Goal: Information Seeking & Learning: Learn about a topic

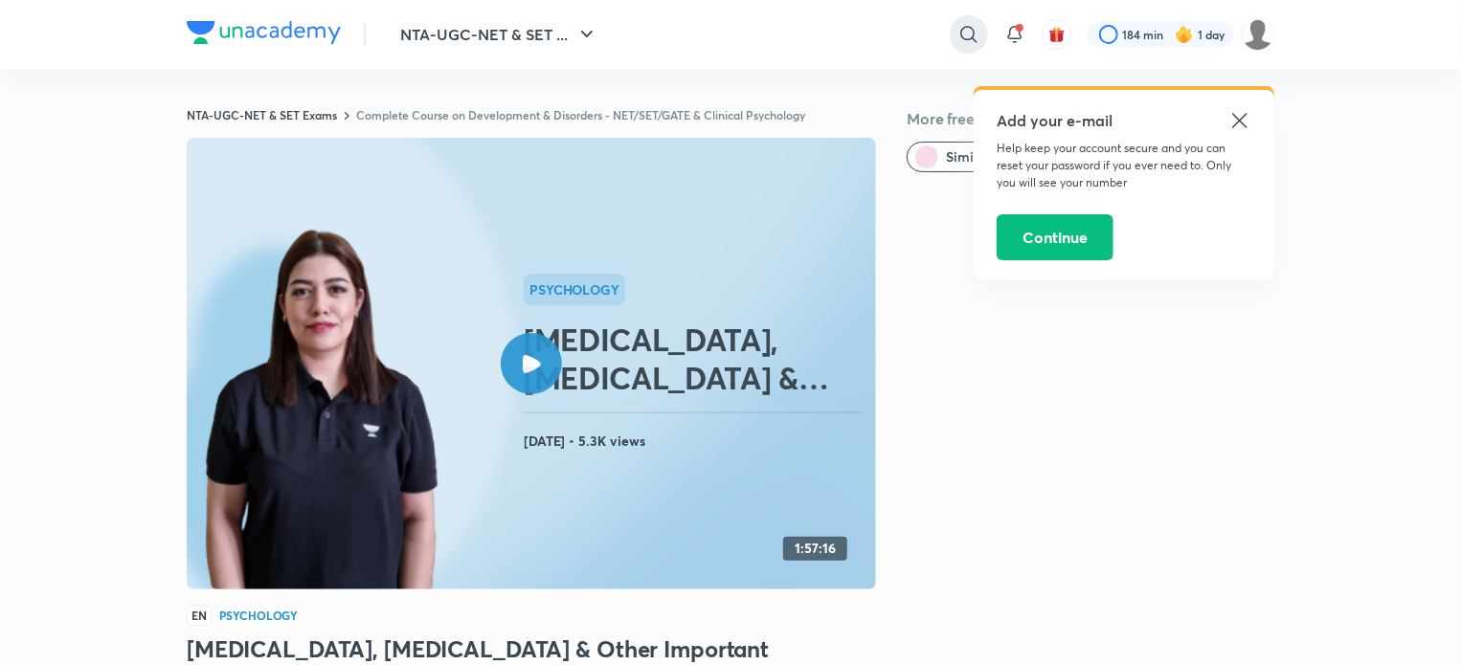
click at [960, 44] on icon at bounding box center [968, 34] width 23 height 23
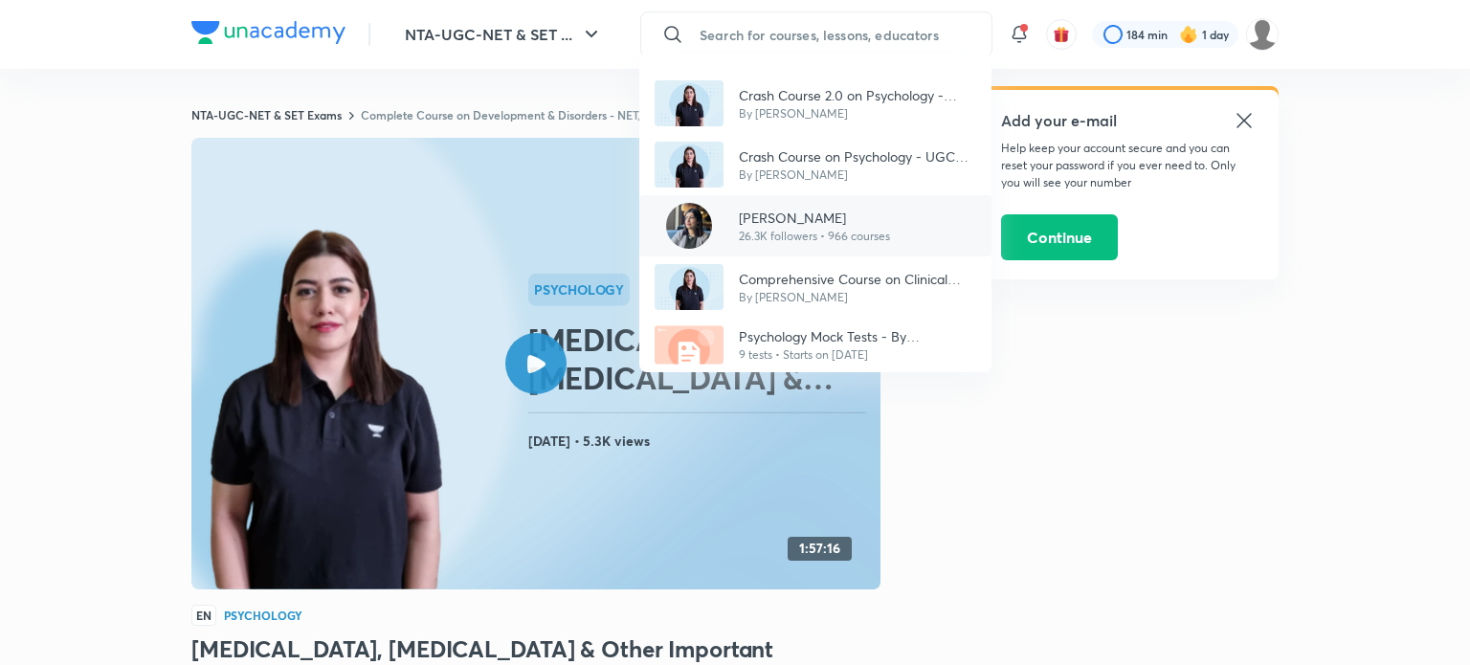
click at [826, 204] on div "[DEMOGRAPHIC_DATA][PERSON_NAME] 26.3K followers • 966 courses" at bounding box center [815, 225] width 352 height 61
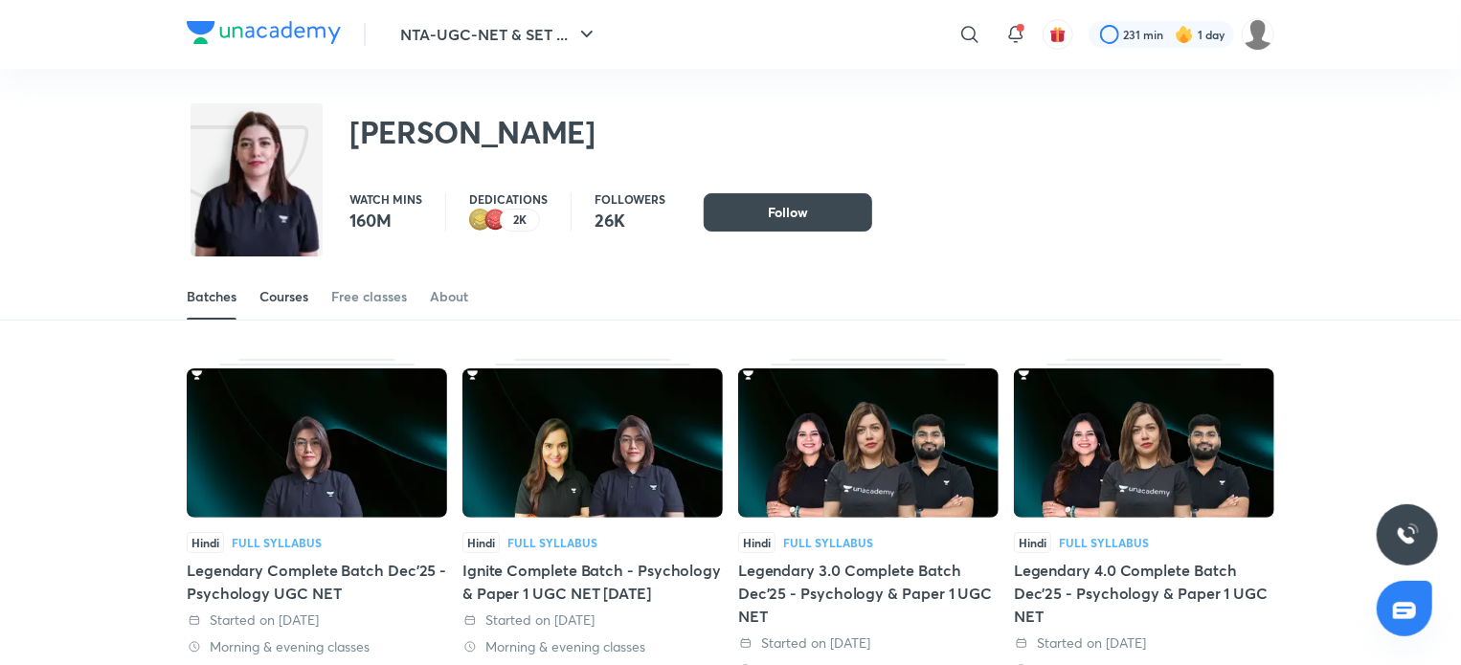
click at [302, 307] on link "Courses" at bounding box center [283, 297] width 49 height 46
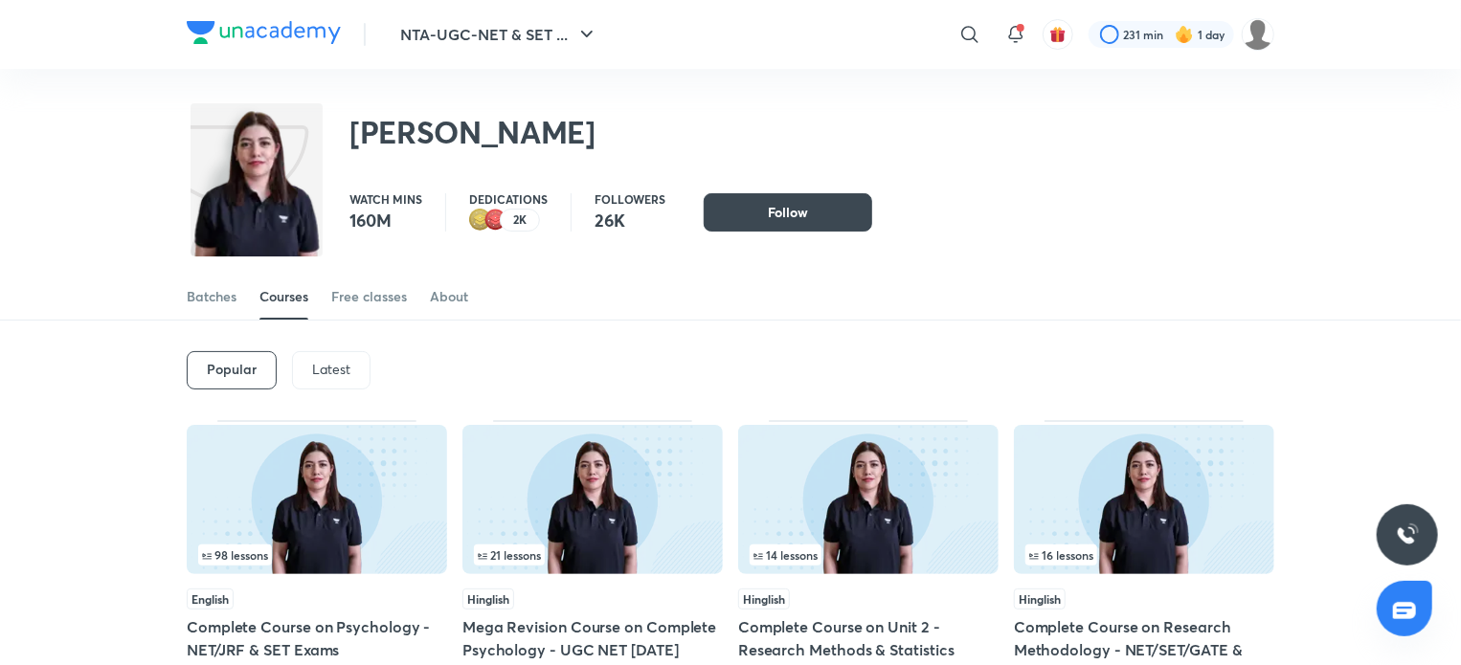
click at [324, 374] on p "Latest" at bounding box center [331, 369] width 38 height 15
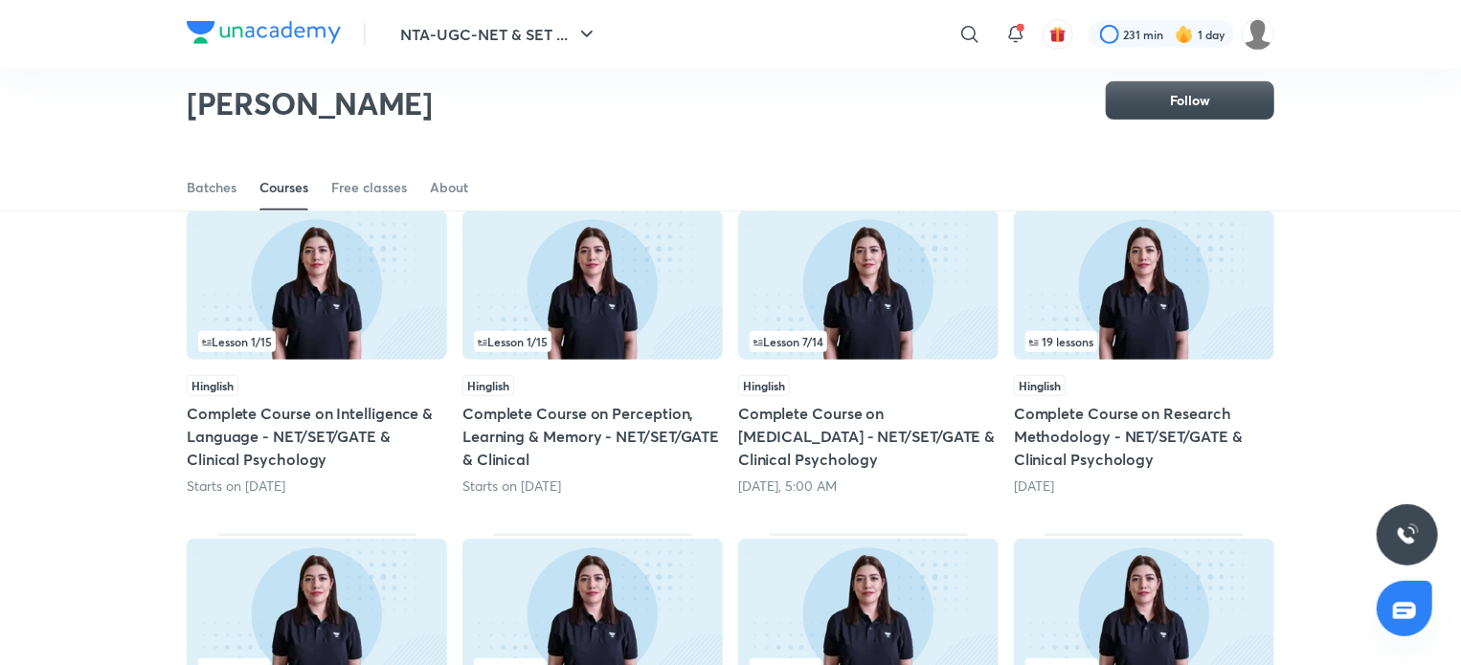
scroll to position [846, 0]
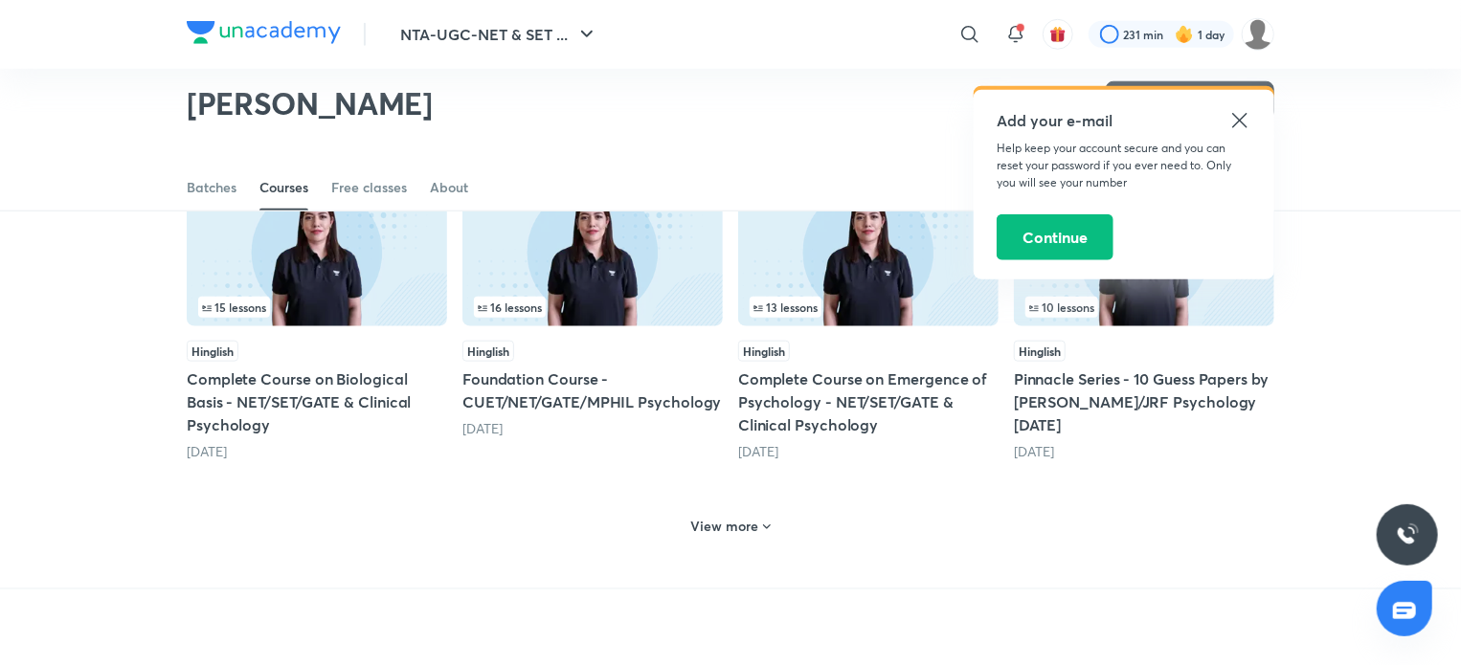
click at [770, 527] on icon at bounding box center [766, 527] width 15 height 15
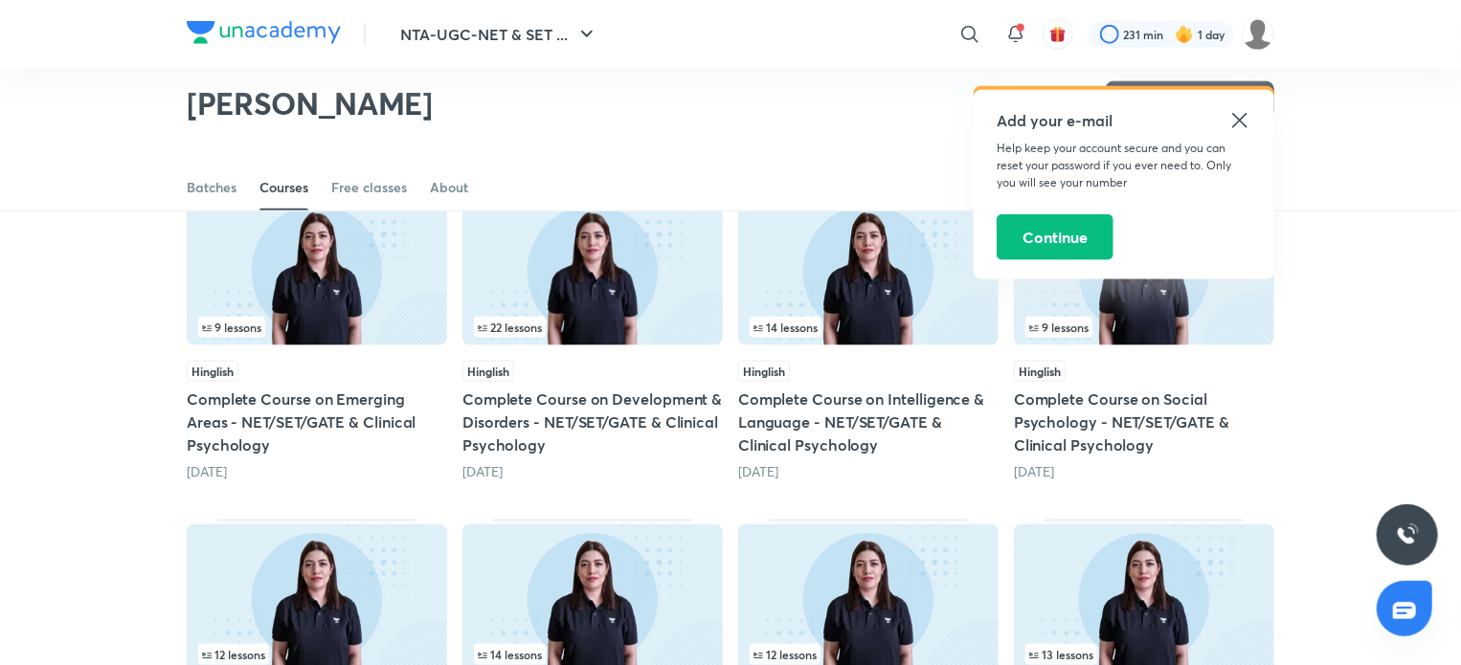
scroll to position [1156, 0]
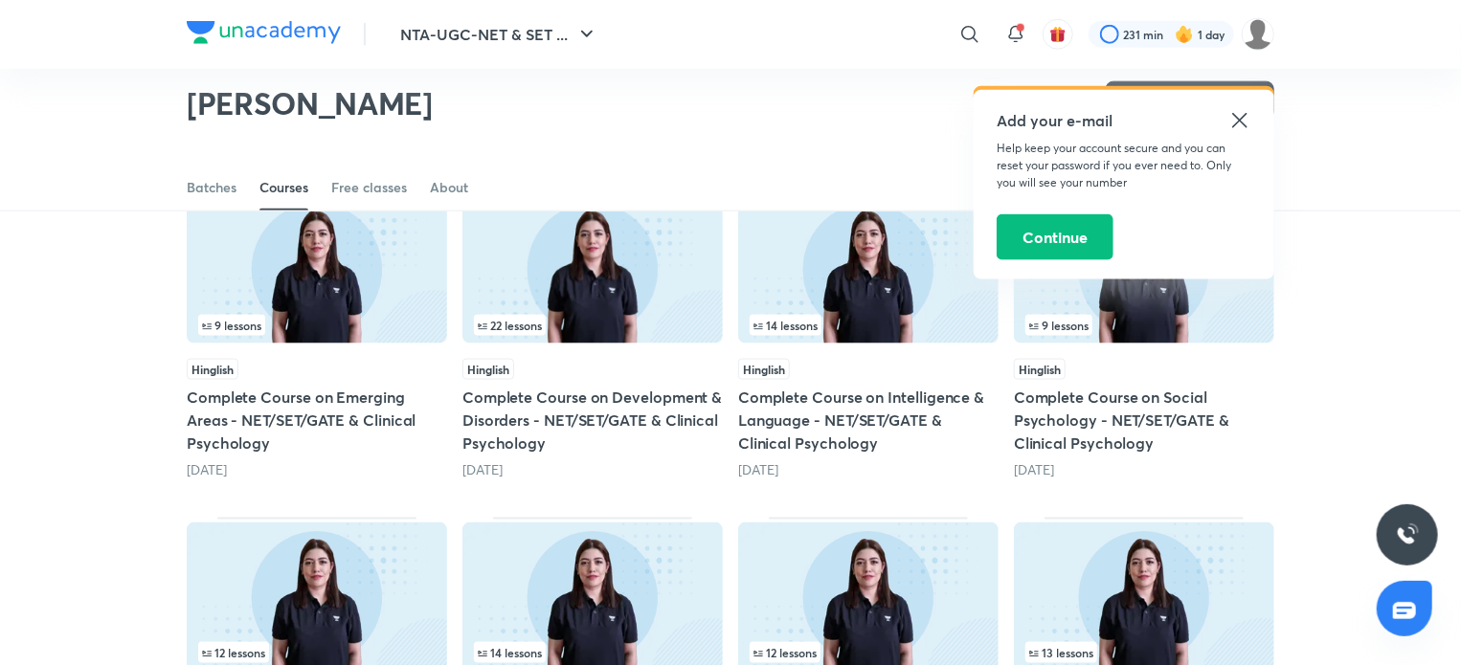
click at [624, 284] on img at bounding box center [592, 268] width 260 height 149
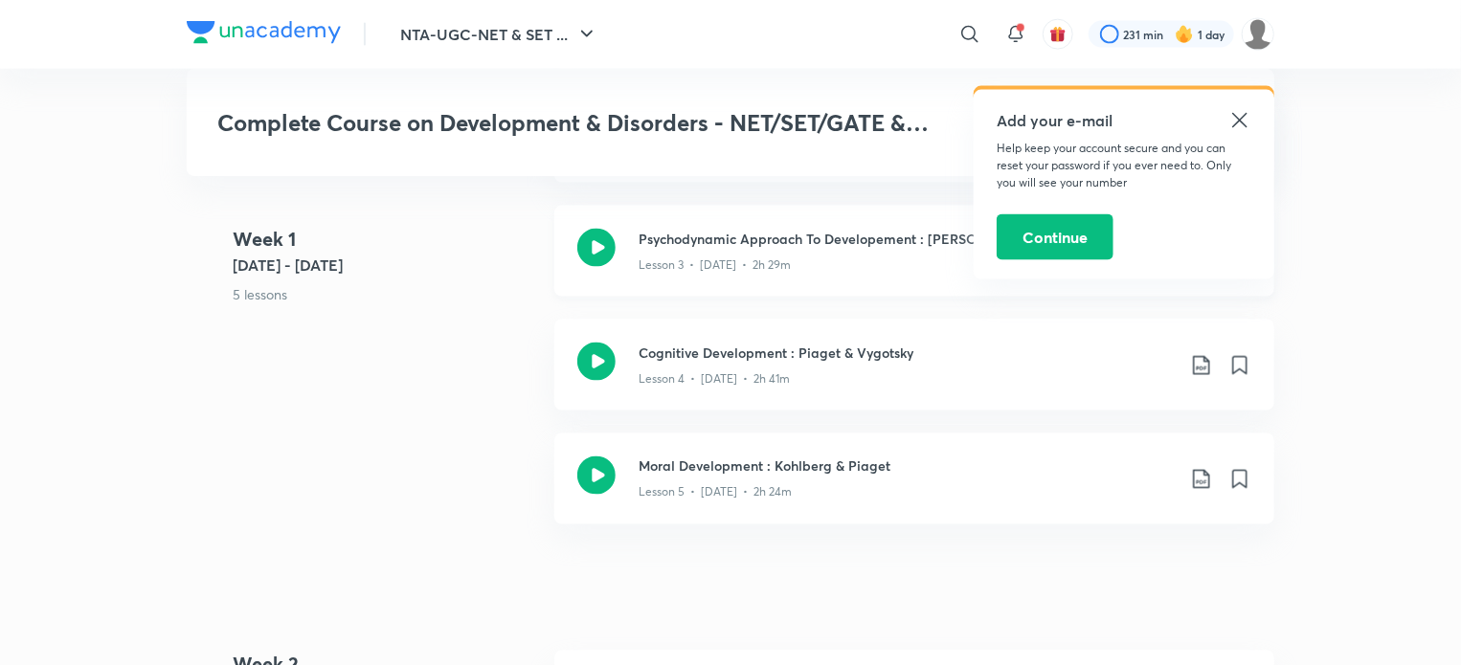
scroll to position [1396, 0]
click at [603, 248] on icon at bounding box center [596, 246] width 38 height 38
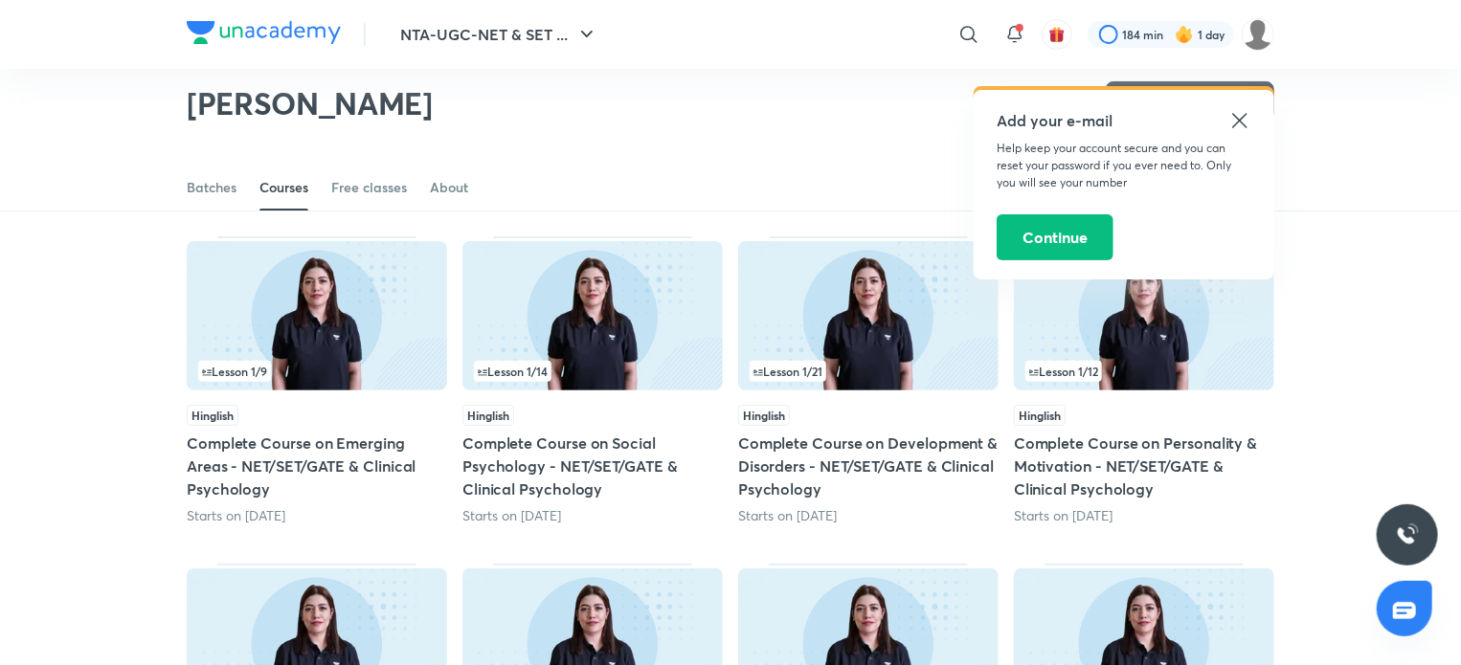
scroll to position [126, 0]
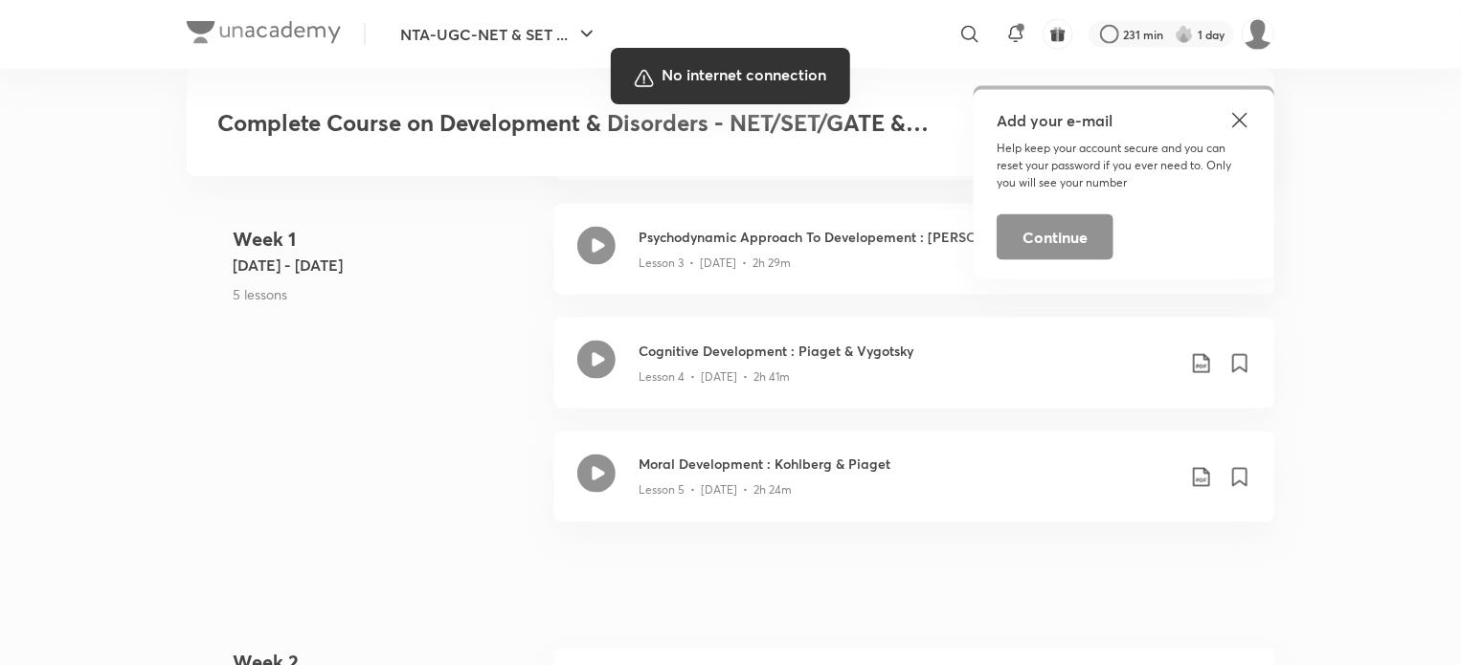
click at [129, 621] on div at bounding box center [730, 332] width 1461 height 665
click at [124, 626] on div at bounding box center [730, 332] width 1461 height 665
click at [122, 629] on div at bounding box center [730, 332] width 1461 height 665
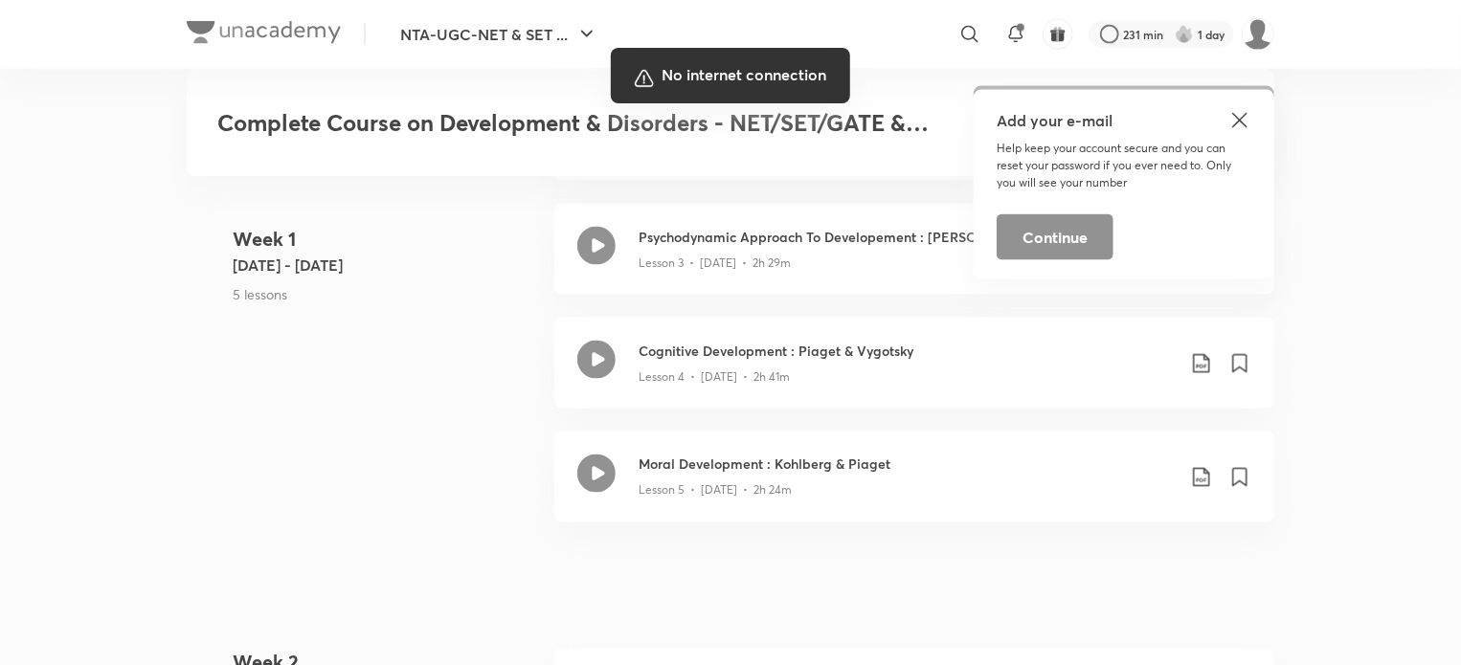
click at [122, 629] on div at bounding box center [730, 332] width 1461 height 665
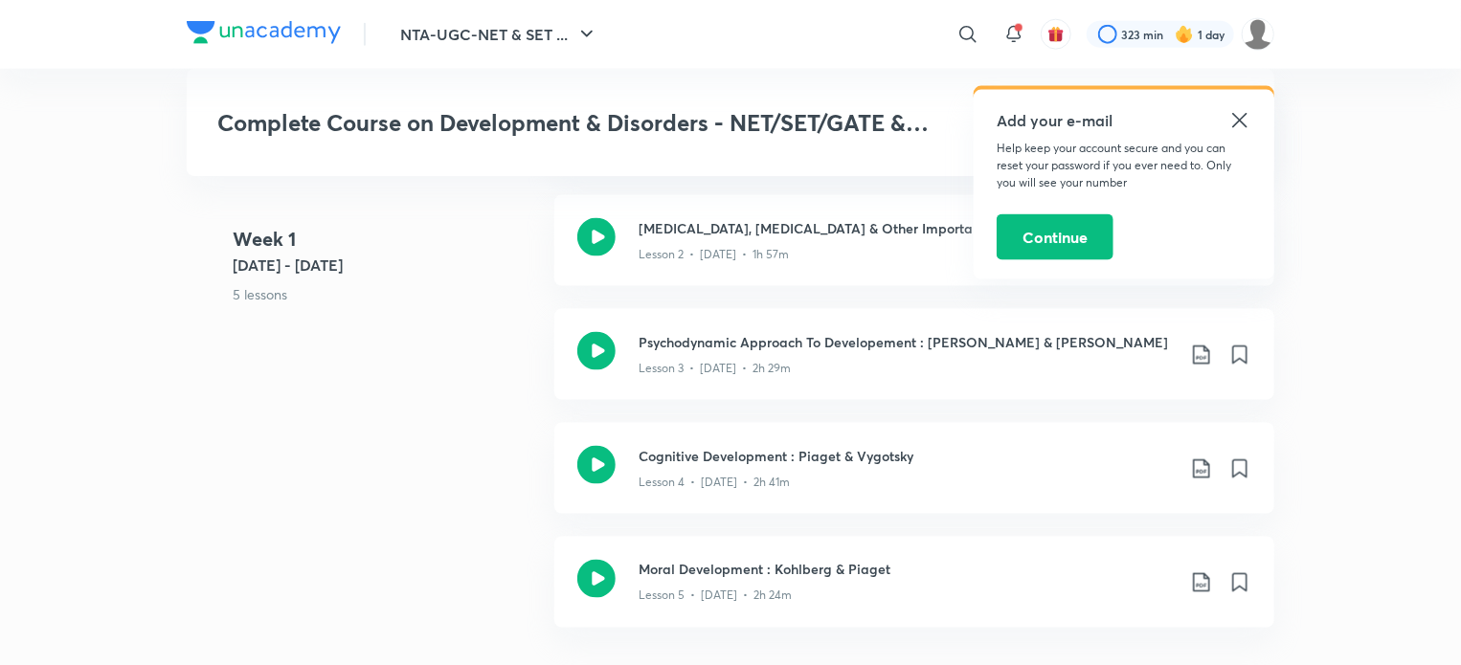
scroll to position [1315, 0]
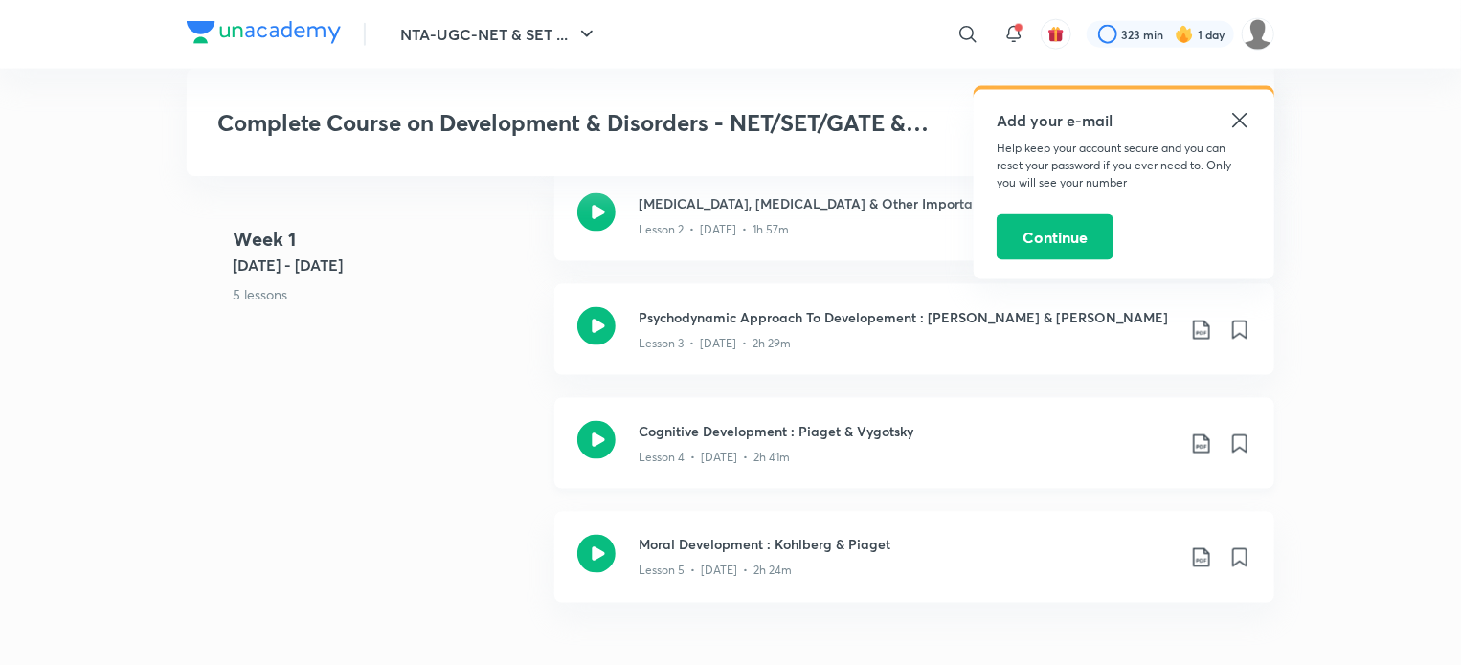
click at [605, 439] on icon at bounding box center [596, 440] width 38 height 38
